Goal: Transaction & Acquisition: Purchase product/service

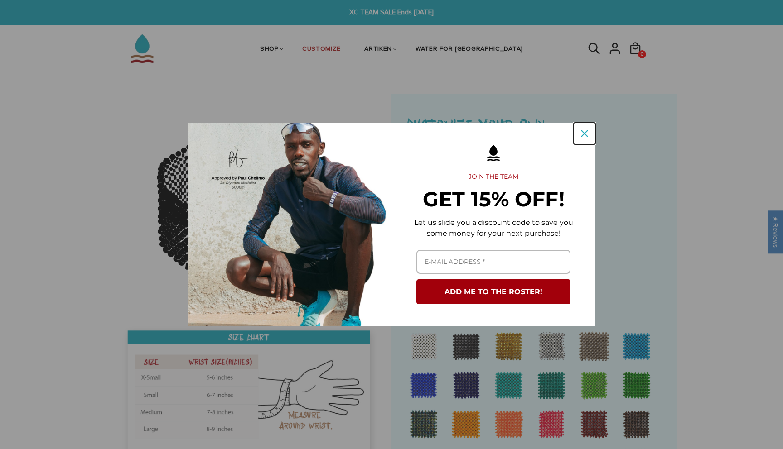
click at [582, 135] on icon "close icon" at bounding box center [584, 133] width 7 height 7
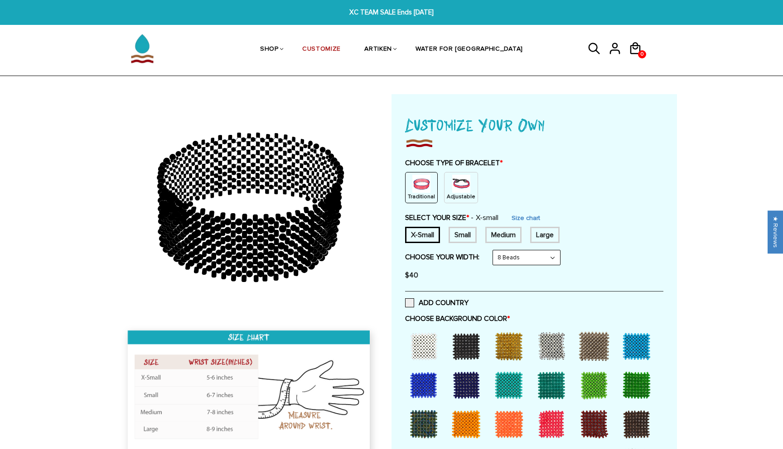
click at [493, 234] on div "Medium" at bounding box center [503, 235] width 36 height 16
click at [460, 182] on img at bounding box center [461, 184] width 18 height 18
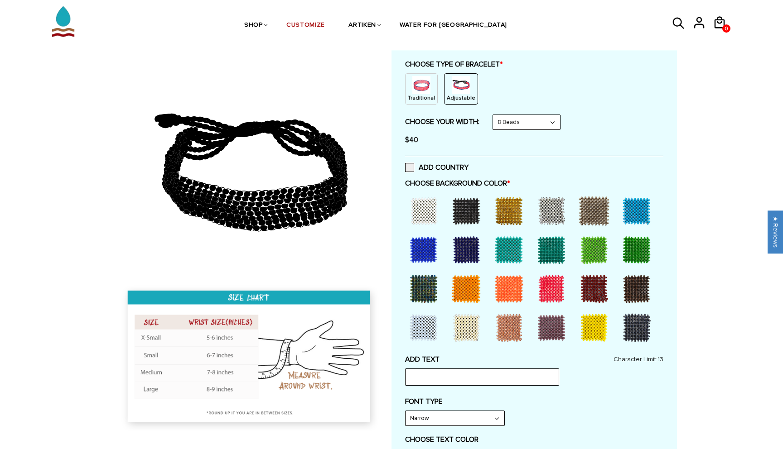
click at [432, 210] on div at bounding box center [424, 211] width 36 height 36
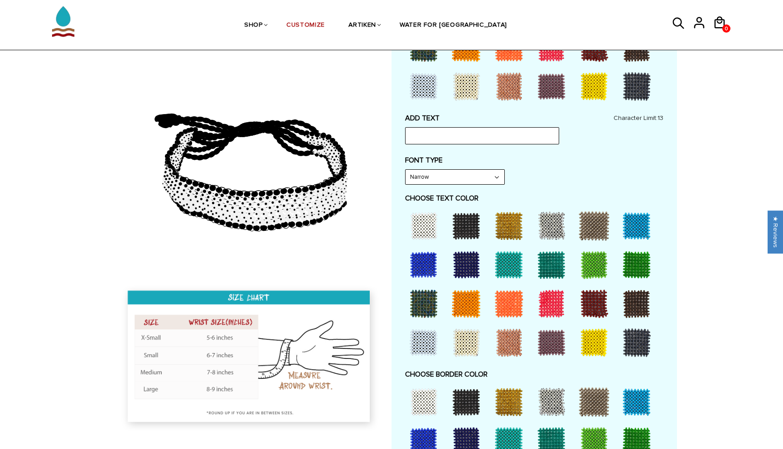
scroll to position [346, 0]
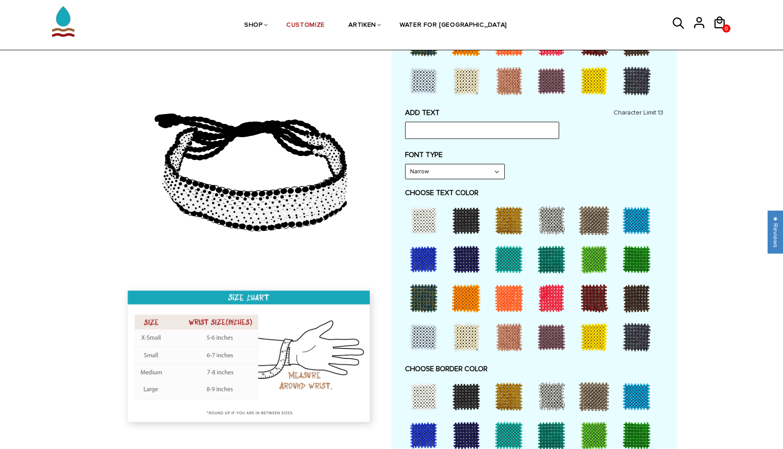
click at [422, 217] on div at bounding box center [424, 221] width 36 height 36
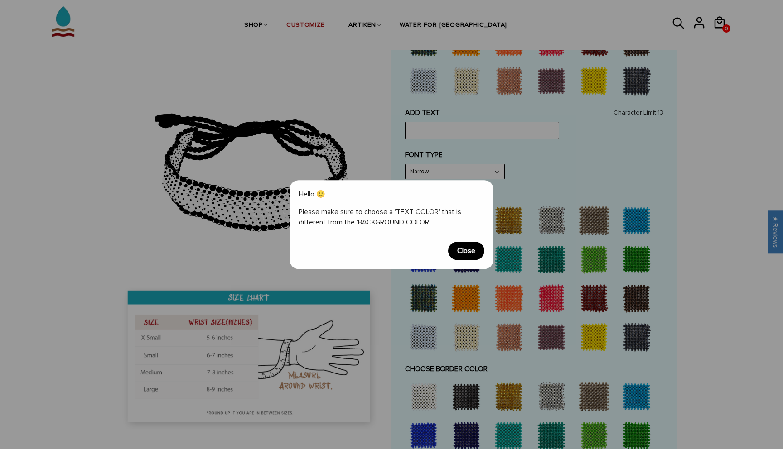
click at [463, 259] on span "Close" at bounding box center [466, 251] width 36 height 18
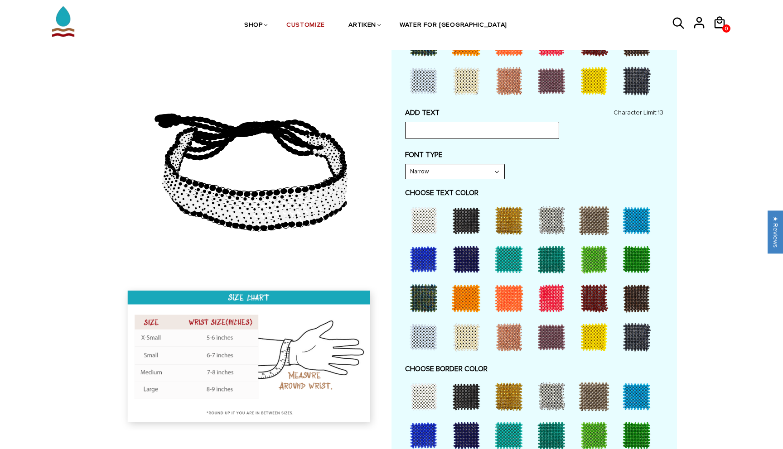
click at [600, 303] on div at bounding box center [594, 298] width 36 height 36
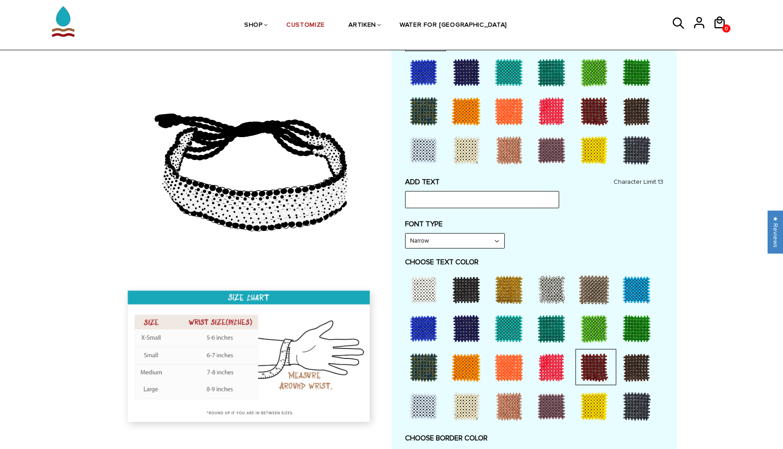
scroll to position [272, 0]
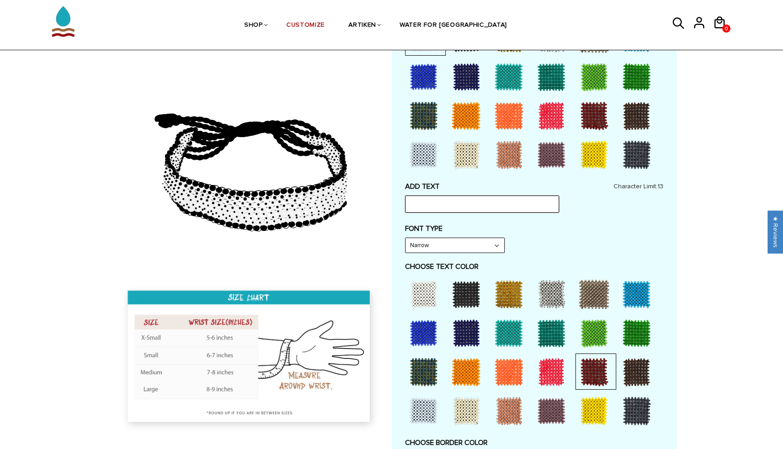
click at [475, 203] on input "text" at bounding box center [482, 204] width 154 height 17
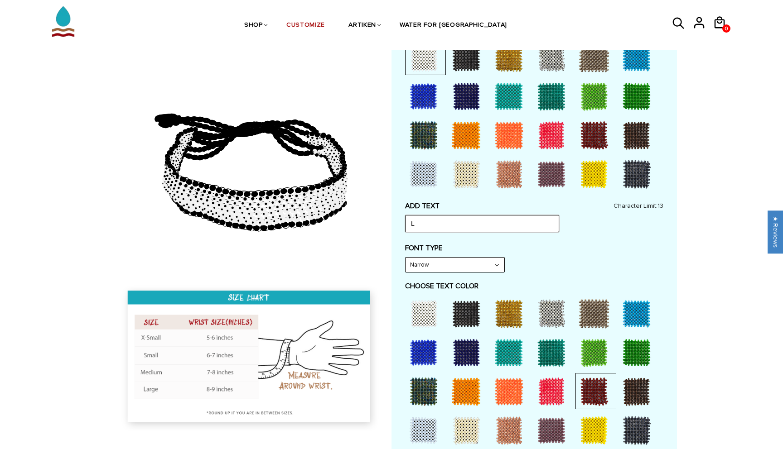
scroll to position [263, 0]
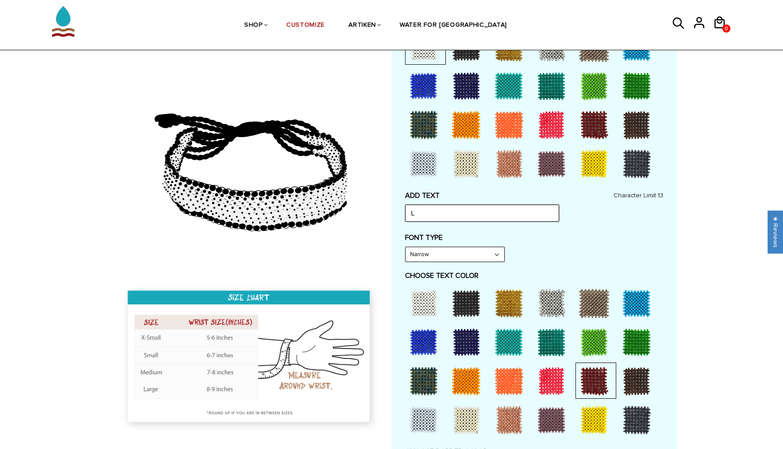
type input "L"
click at [481, 257] on select "Narrow Bold" at bounding box center [455, 254] width 99 height 14
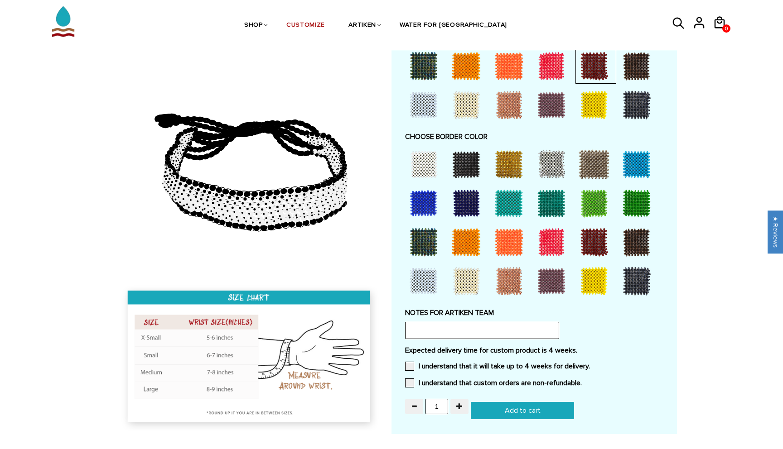
scroll to position [580, 0]
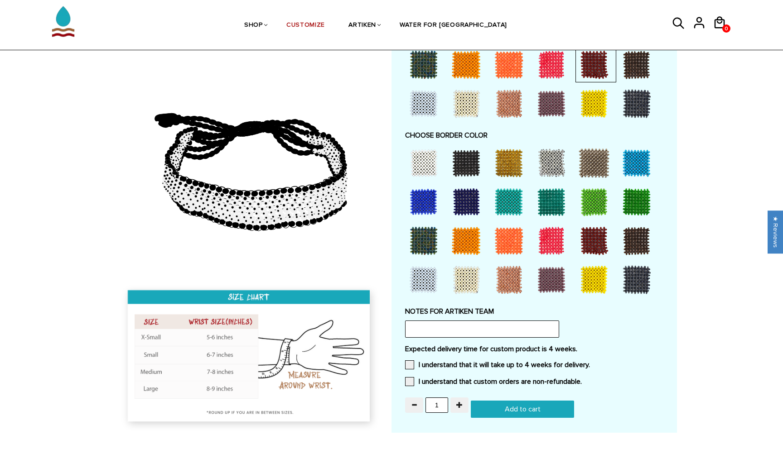
click at [423, 158] on div at bounding box center [424, 163] width 36 height 36
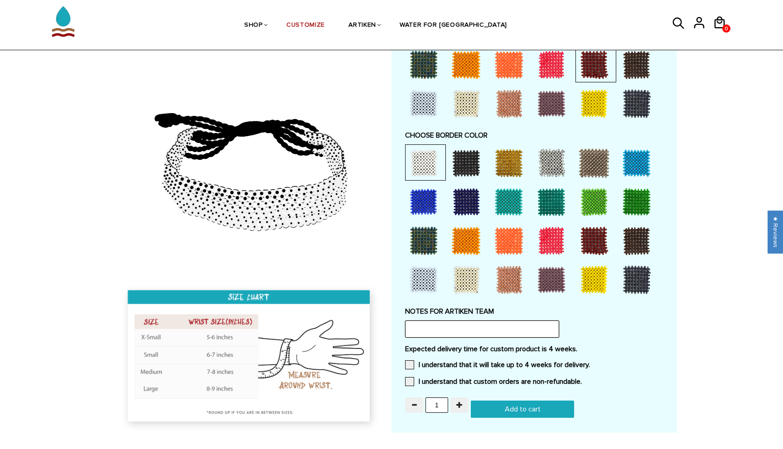
click at [421, 331] on input "text" at bounding box center [482, 329] width 154 height 17
paste input "Hey Artiken Team! UWL would love to place another order for bracelets this seas…"
type input "Hey Artiken Team! UWL would love to place another order for bracelets this seas…"
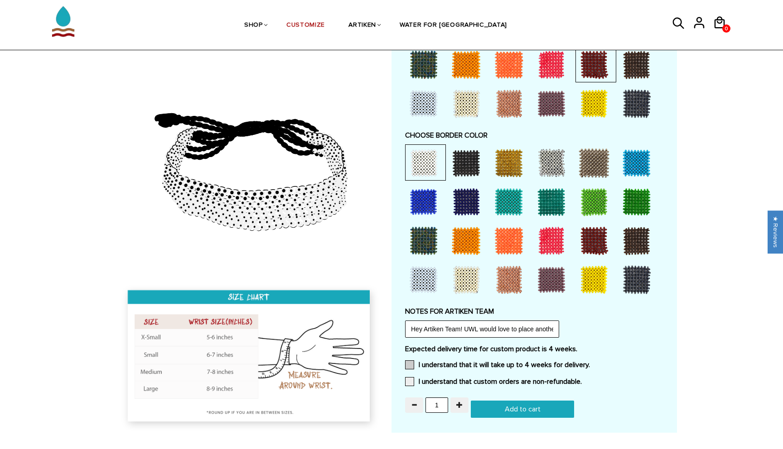
click at [461, 367] on label "I understand that it will take up to 4 weeks for delivery." at bounding box center [497, 365] width 185 height 9
click at [590, 362] on input "I understand that it will take up to 4 weeks for delivery." at bounding box center [590, 362] width 0 height 0
click at [451, 377] on label "I understand that custom orders are non-refundable." at bounding box center [493, 381] width 177 height 9
click at [582, 379] on input "I understand that custom orders are non-refundable." at bounding box center [582, 379] width 0 height 0
click at [462, 399] on button "button" at bounding box center [459, 405] width 18 height 15
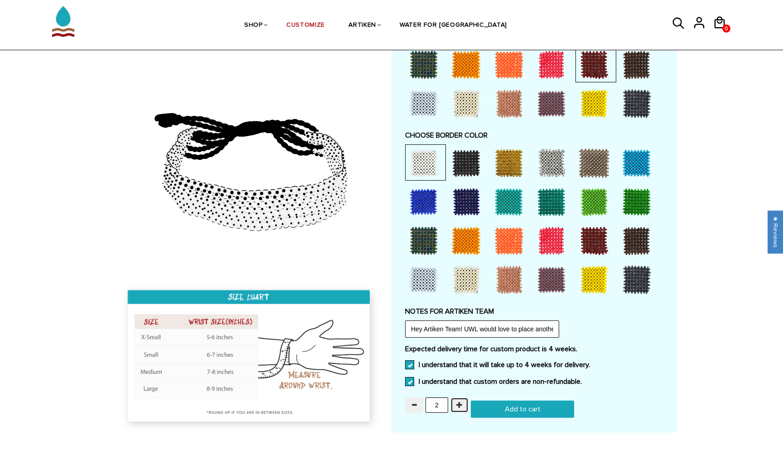
click at [462, 399] on button "button" at bounding box center [459, 405] width 18 height 15
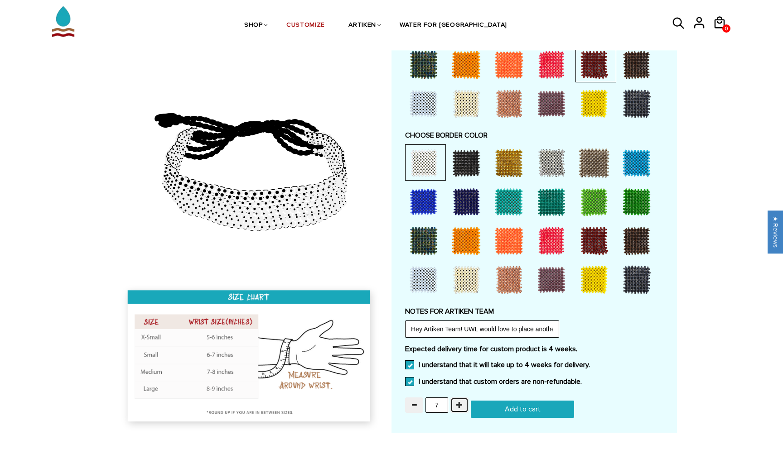
click at [462, 399] on button "button" at bounding box center [459, 405] width 18 height 15
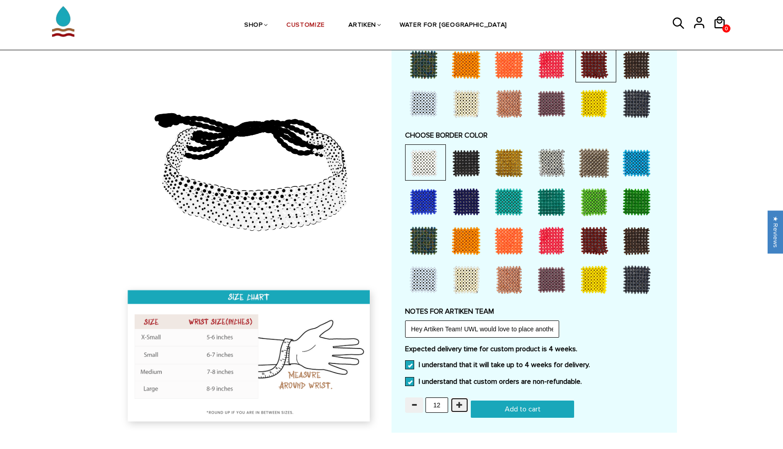
click at [462, 399] on button "button" at bounding box center [459, 405] width 18 height 15
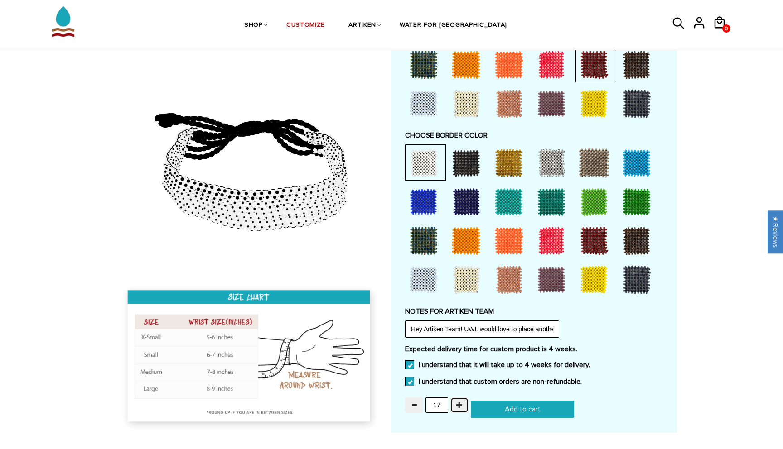
click at [462, 399] on button "button" at bounding box center [459, 405] width 18 height 15
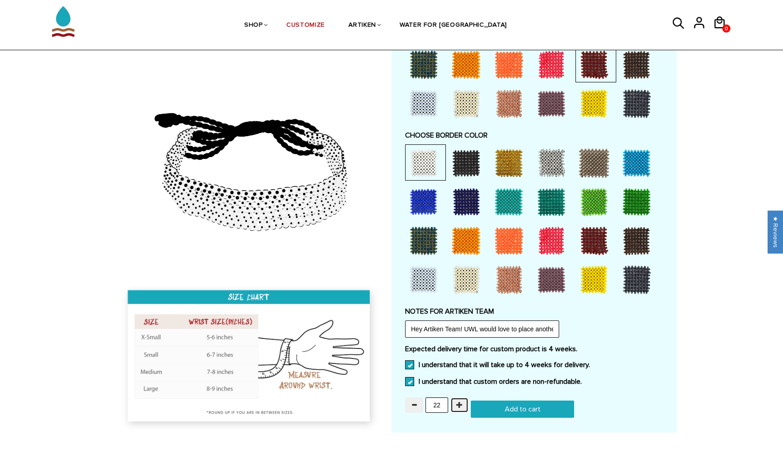
click at [462, 399] on button "button" at bounding box center [459, 405] width 18 height 15
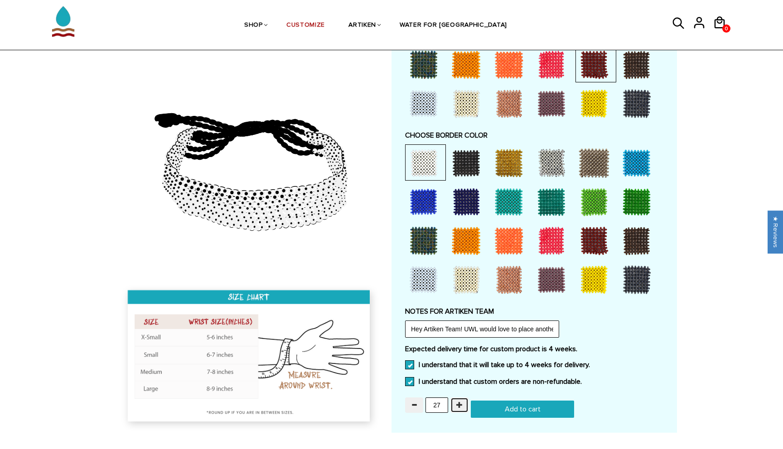
click at [462, 399] on button "button" at bounding box center [459, 405] width 18 height 15
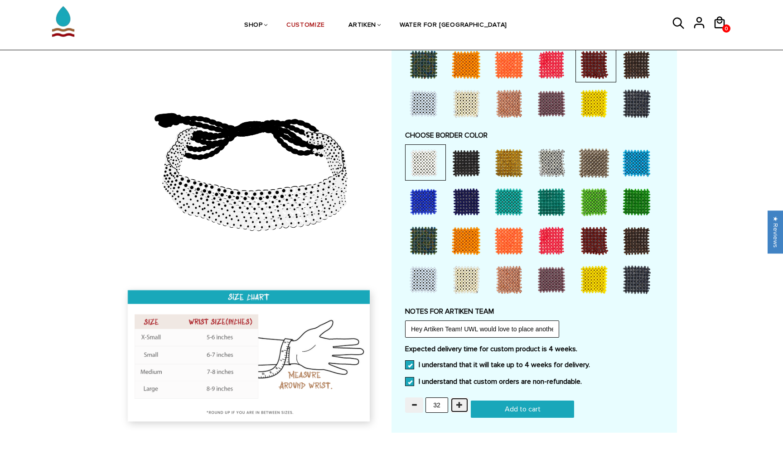
click at [462, 399] on button "button" at bounding box center [459, 405] width 18 height 15
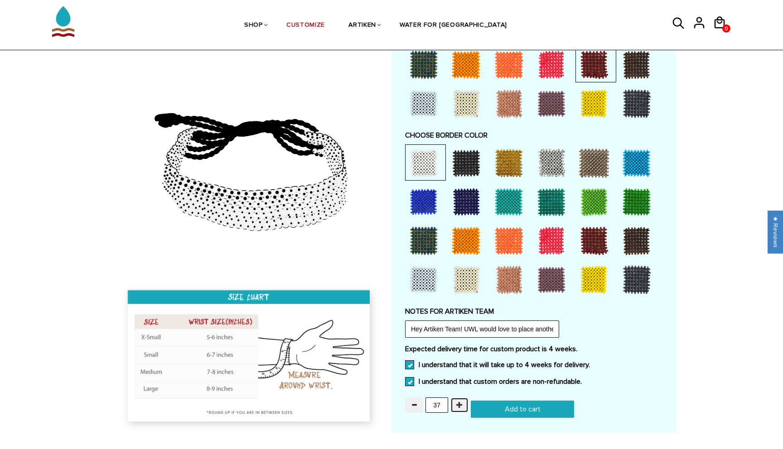
click at [462, 399] on button "button" at bounding box center [459, 405] width 18 height 15
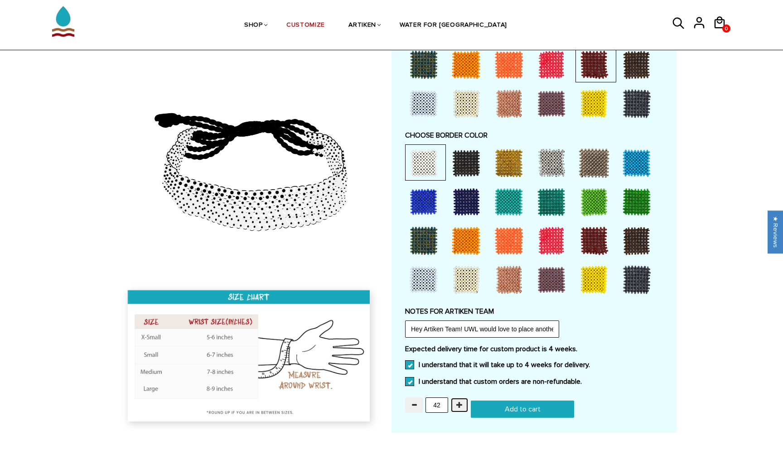
click at [462, 399] on button "button" at bounding box center [459, 405] width 18 height 15
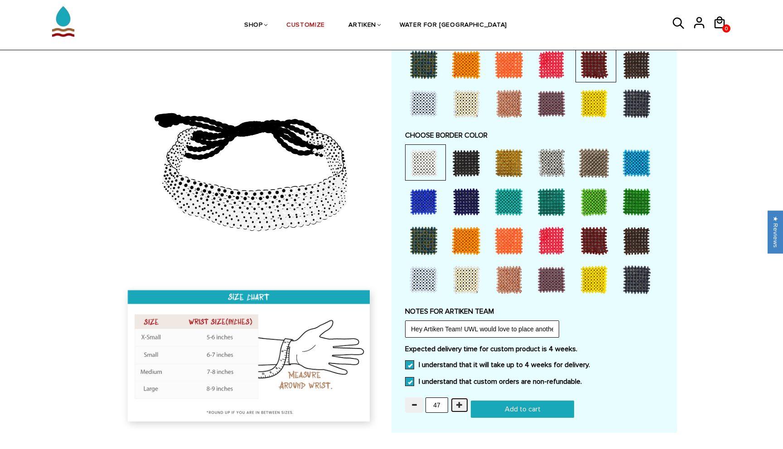
click at [462, 399] on button "button" at bounding box center [459, 405] width 18 height 15
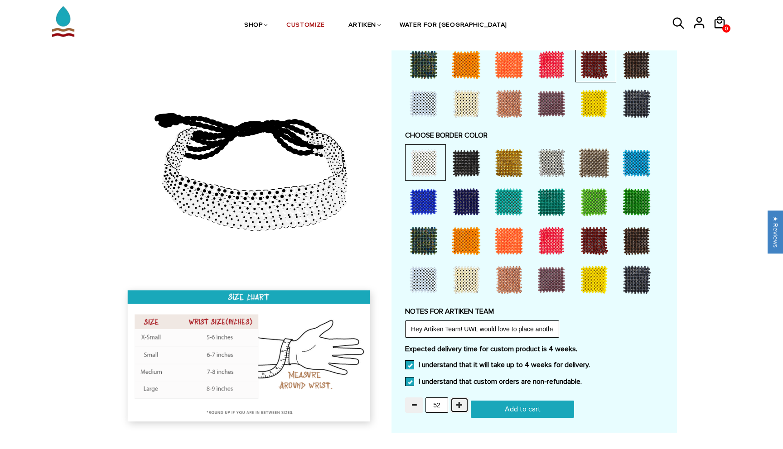
click at [462, 399] on button "button" at bounding box center [459, 405] width 18 height 15
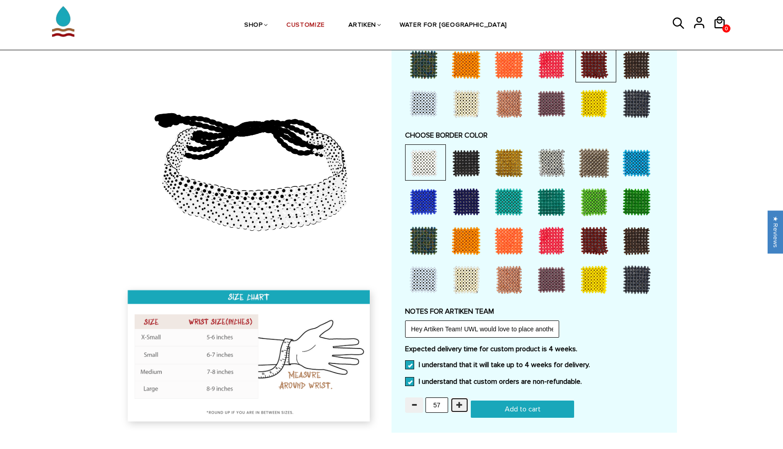
click at [462, 399] on button "button" at bounding box center [459, 405] width 18 height 15
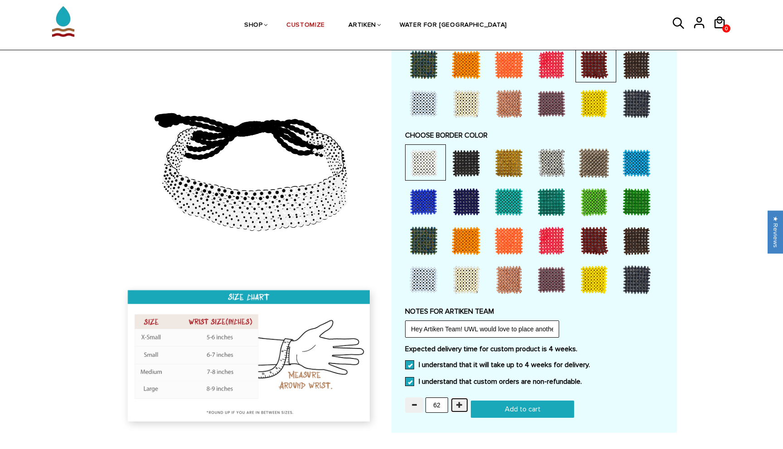
click at [462, 399] on button "button" at bounding box center [459, 405] width 18 height 15
type input "65"
click at [713, 402] on div "Home / [CUSTOMIZE] YOUR OWN" at bounding box center [391, 51] width 783 height 1073
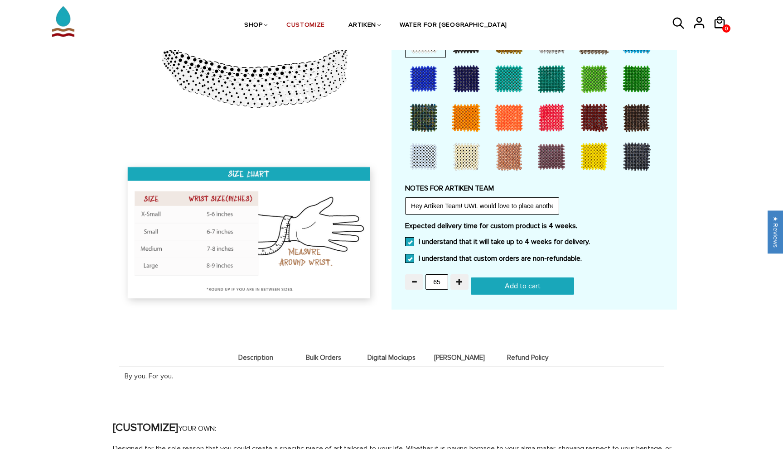
scroll to position [682, 0]
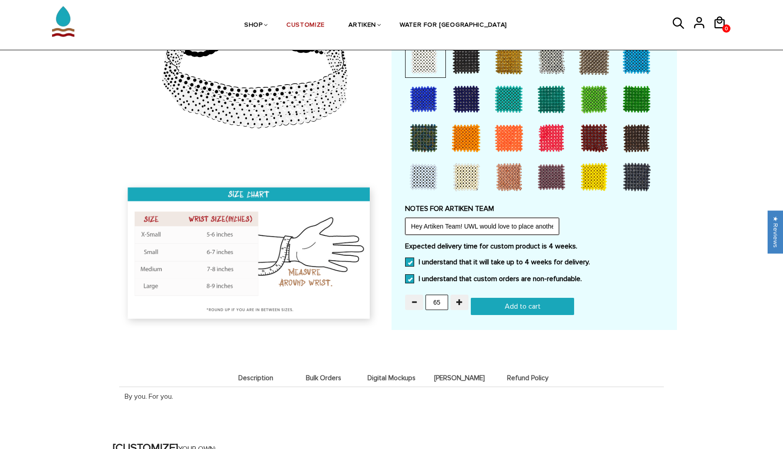
click at [488, 227] on input "Hey Artiken Team! UWL would love to place another order for bracelets this seas…" at bounding box center [482, 226] width 154 height 17
click at [503, 311] on input "Add to cart" at bounding box center [522, 306] width 103 height 17
type input "Add to cart"
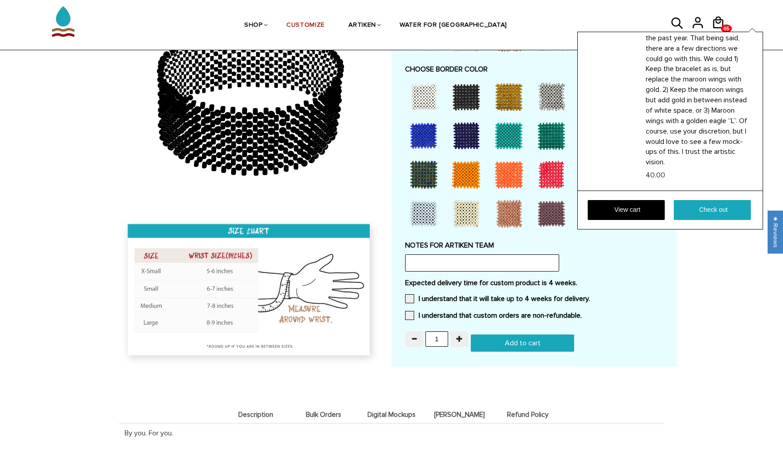
scroll to position [317, 0]
click at [701, 211] on link "Check out" at bounding box center [712, 210] width 77 height 20
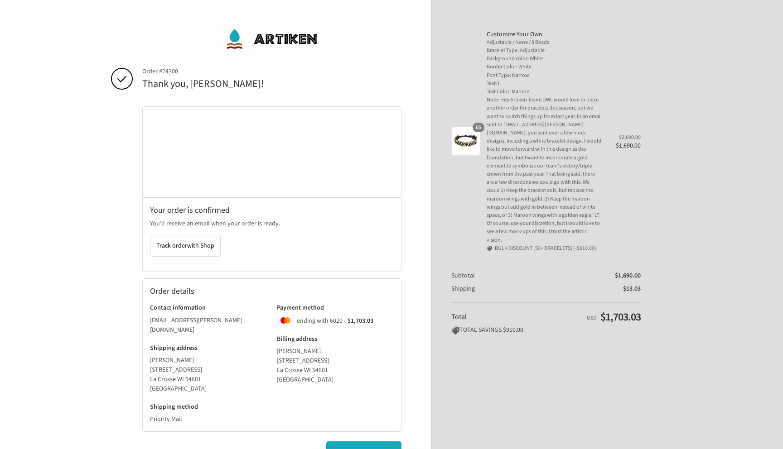
click at [464, 139] on div "65" at bounding box center [465, 141] width 29 height 29
